Goal: Task Accomplishment & Management: Complete application form

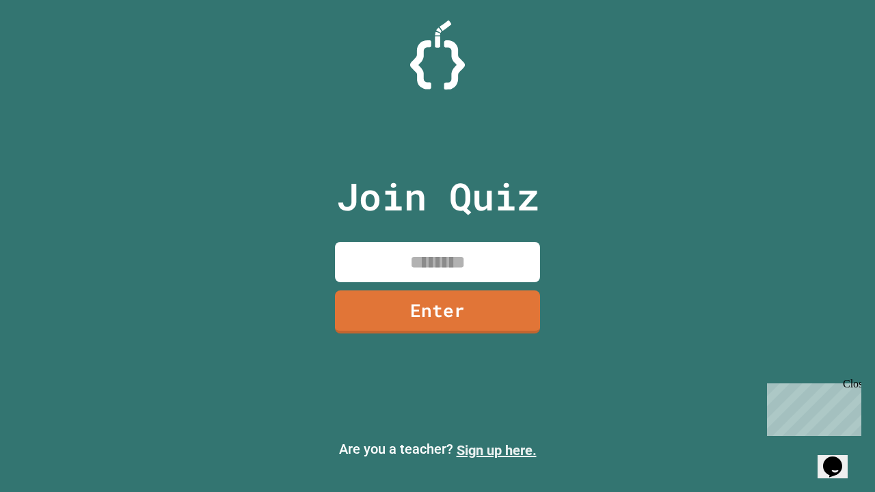
click at [496, 451] on link "Sign up here." at bounding box center [497, 450] width 80 height 16
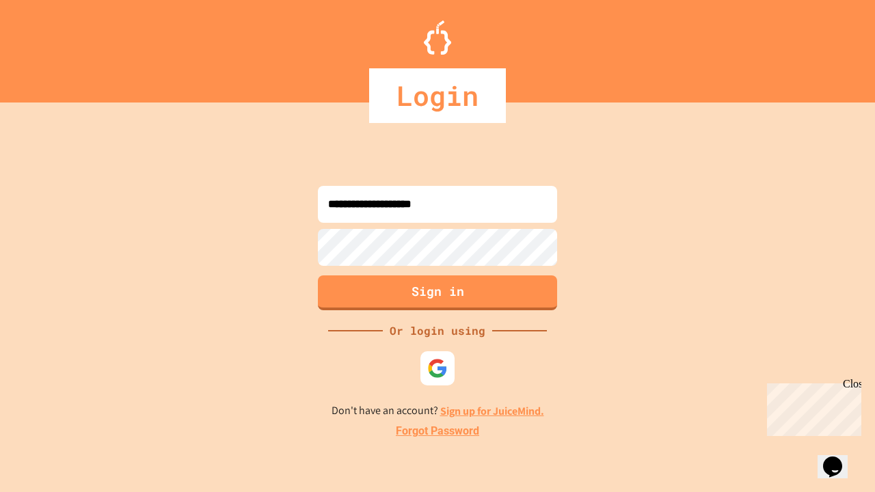
type input "**********"
